Goal: Transaction & Acquisition: Purchase product/service

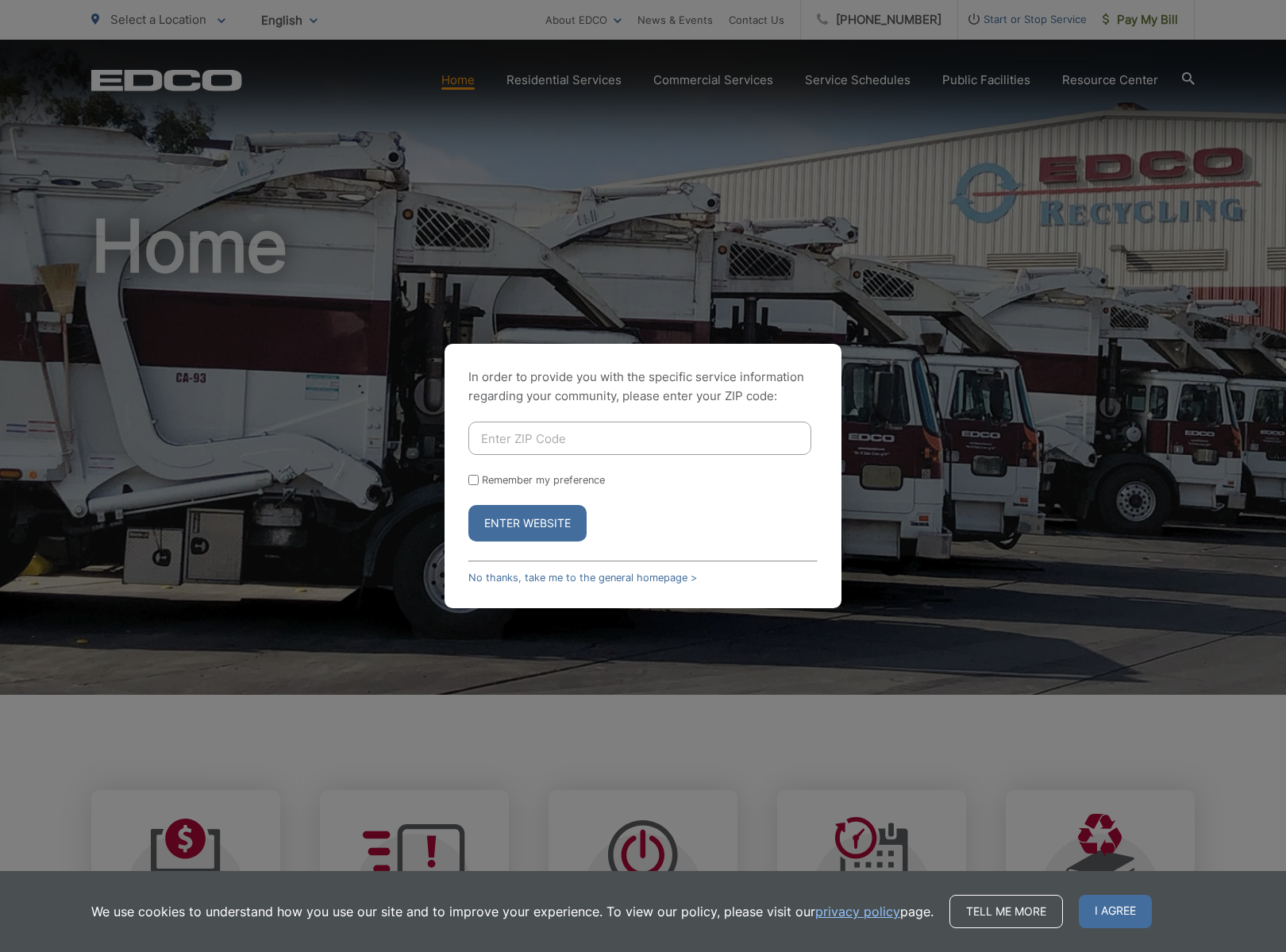
click at [549, 438] on input "Enter ZIP Code" at bounding box center [640, 438] width 343 height 34
type input "92081"
click at [541, 518] on button "Enter Website" at bounding box center [528, 523] width 119 height 37
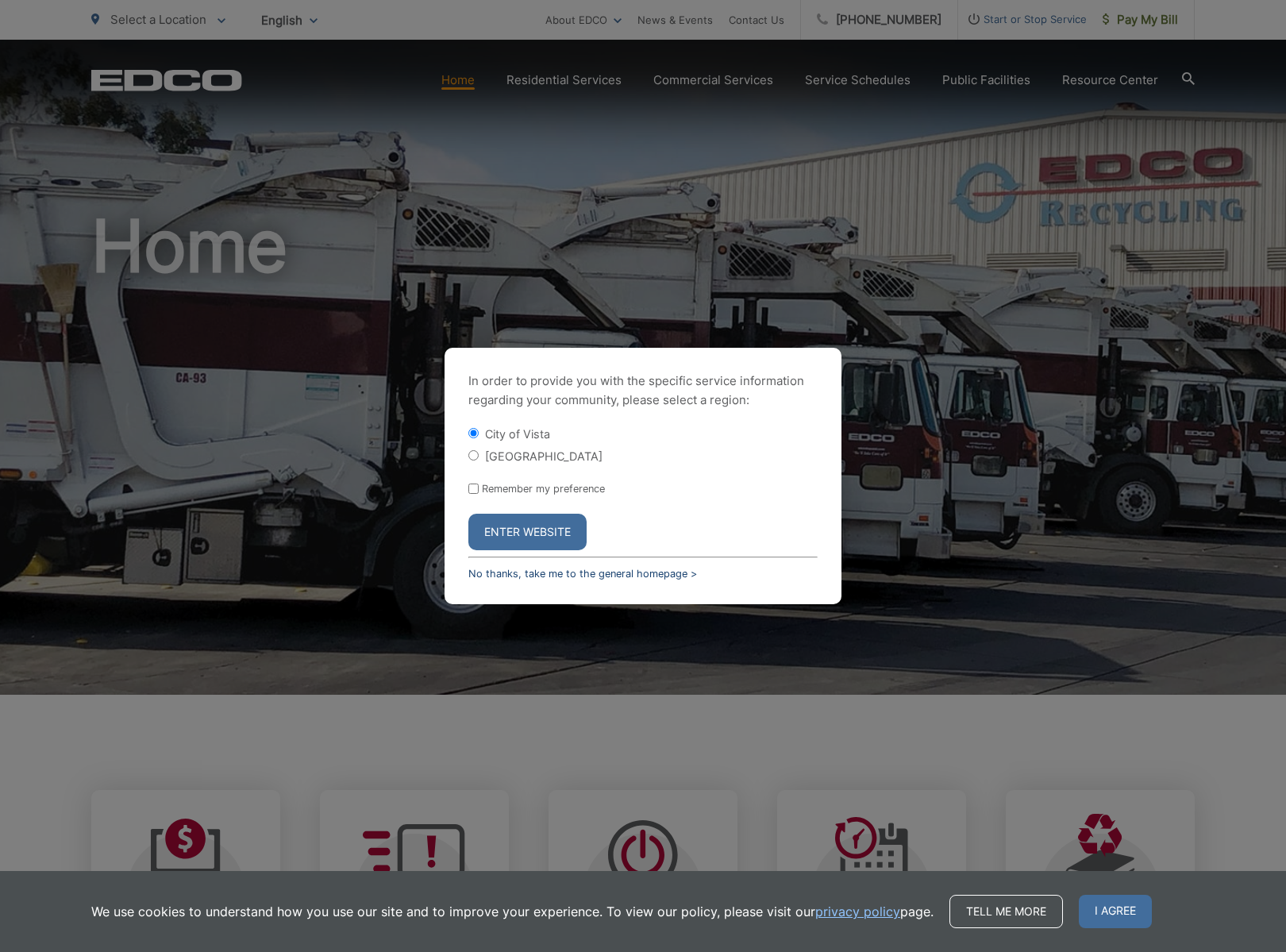
click at [541, 571] on link "No thanks, take me to the general homepage >" at bounding box center [583, 574] width 228 height 12
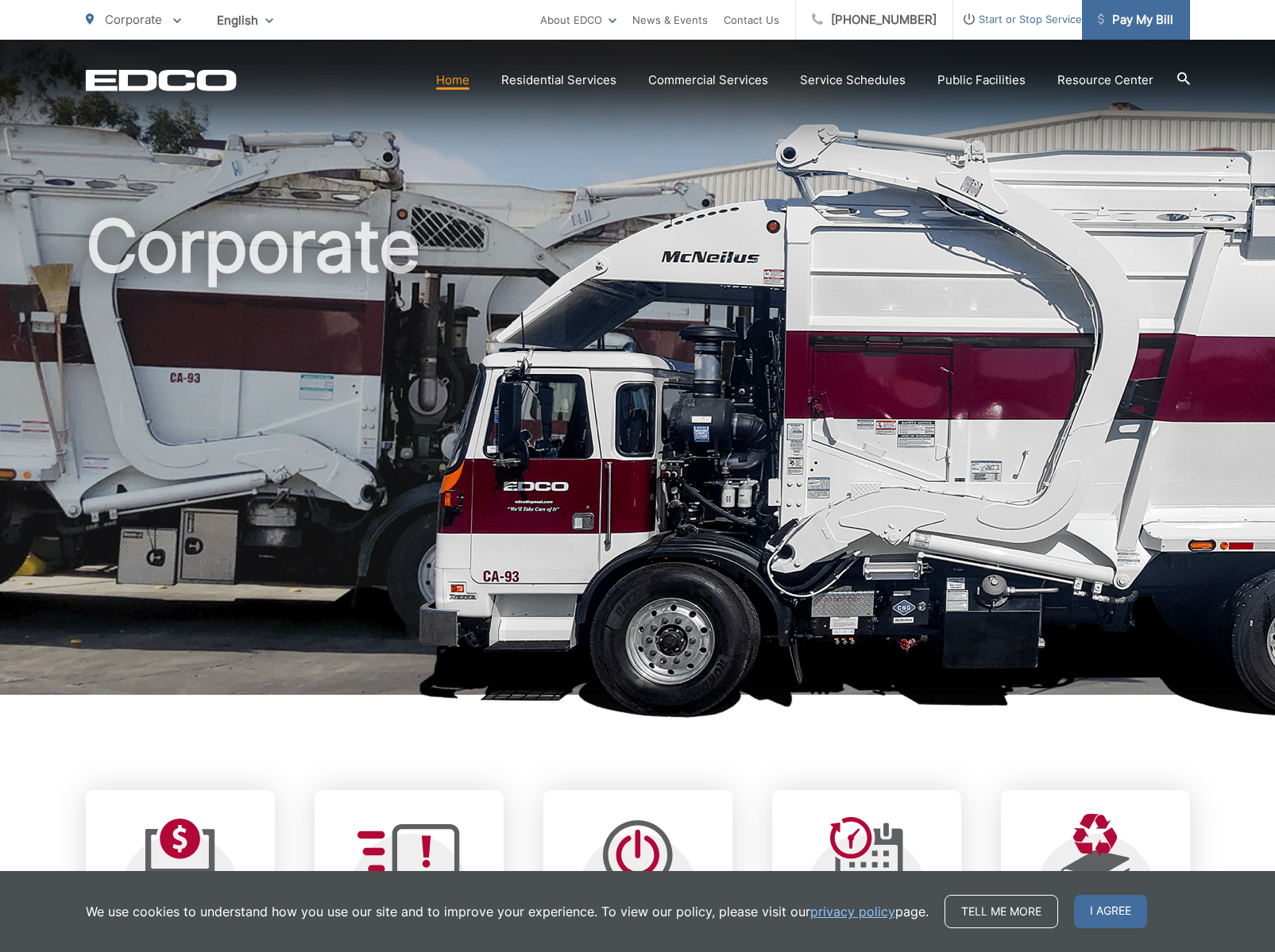
click at [1147, 15] on span "Pay My Bill" at bounding box center [1136, 20] width 75 height 19
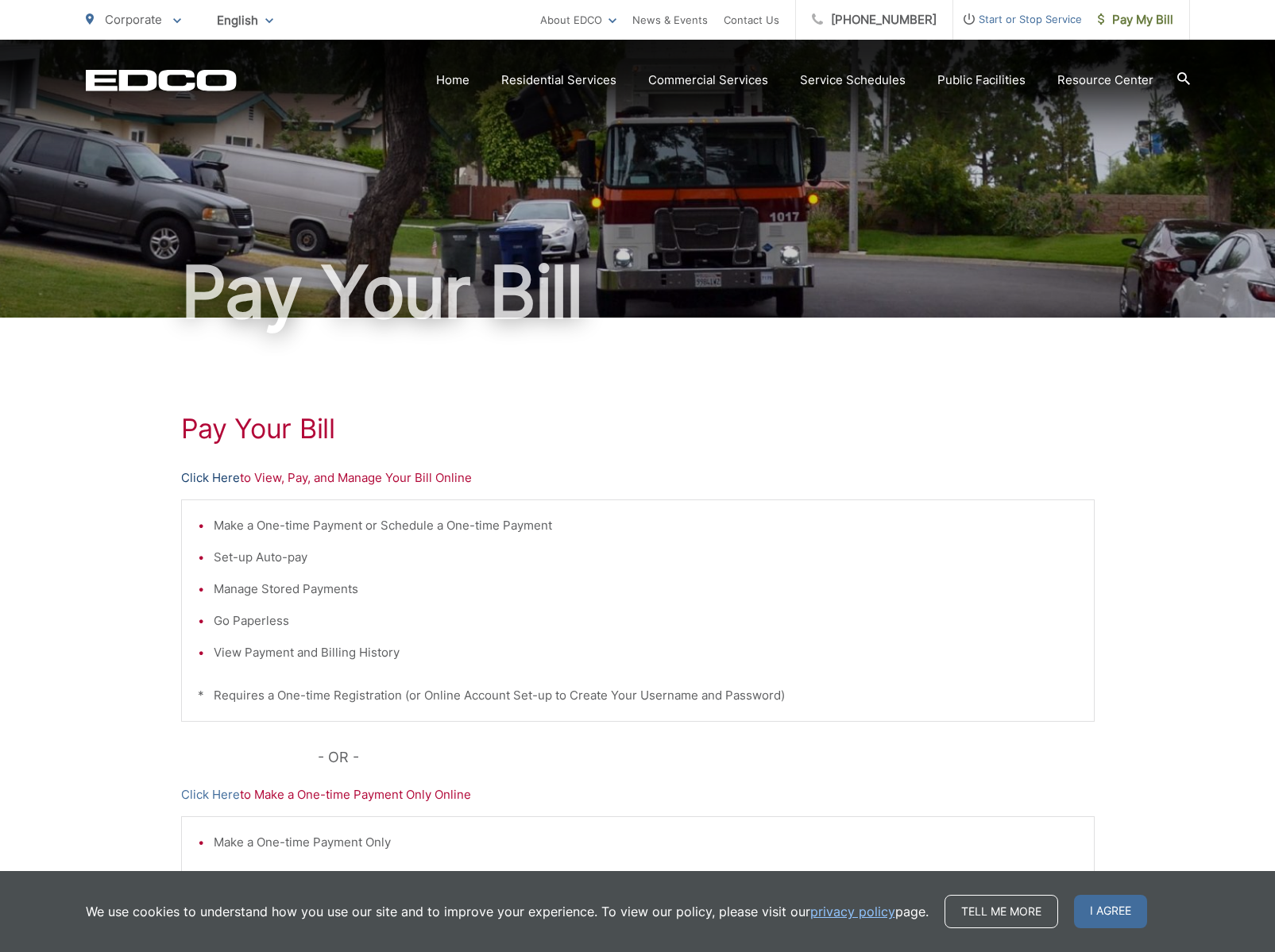
click at [221, 471] on link "Click Here" at bounding box center [210, 478] width 59 height 19
